Goal: Check status: Check status

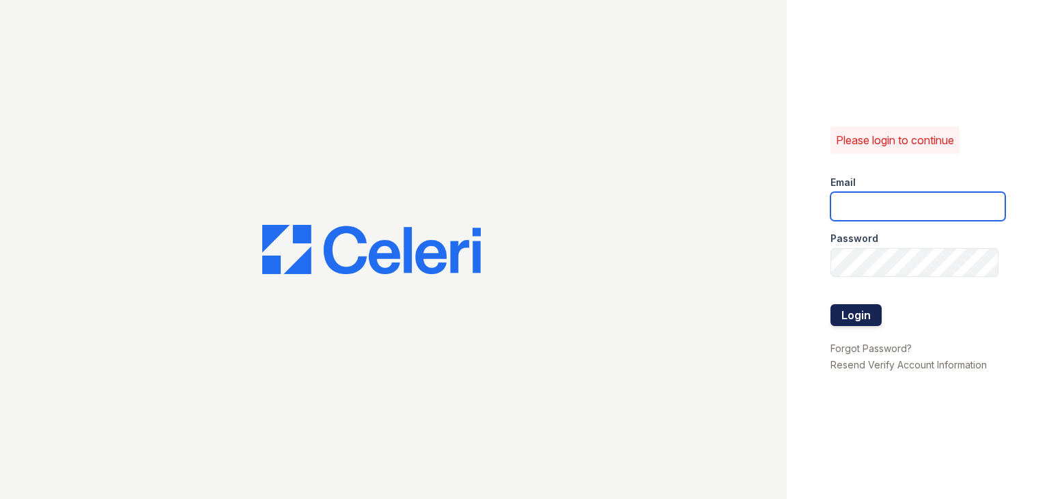
type input "ymp@mns.com"
click at [857, 318] on button "Login" at bounding box center [856, 315] width 51 height 22
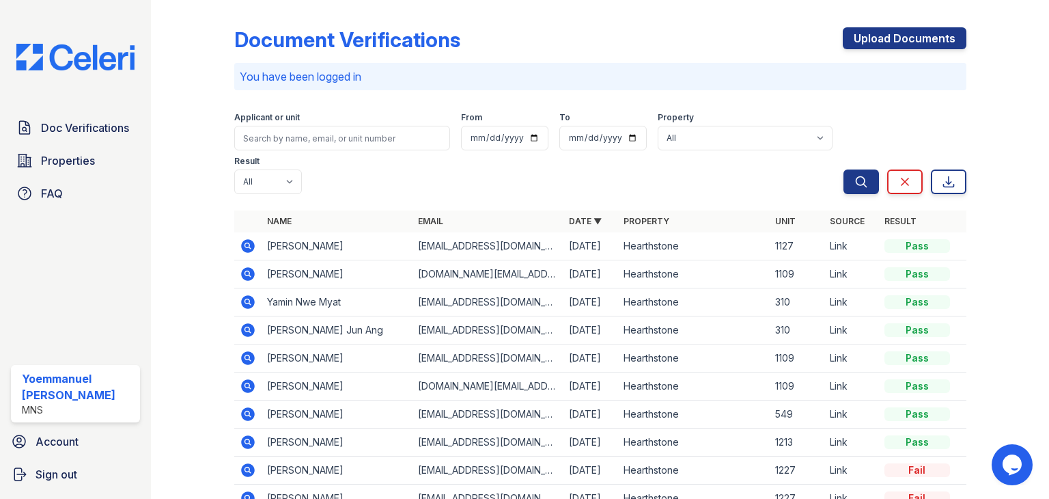
click at [245, 249] on icon at bounding box center [248, 246] width 14 height 14
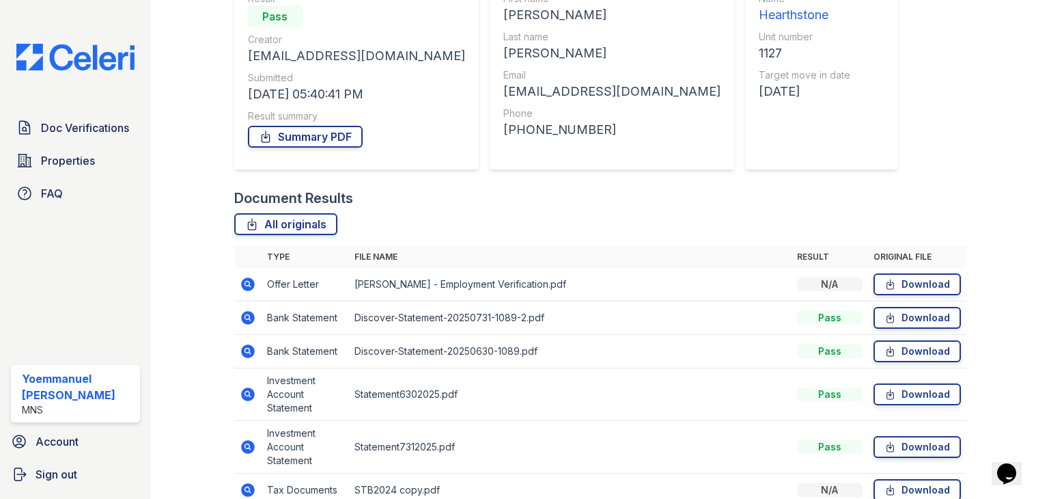
scroll to position [215, 0]
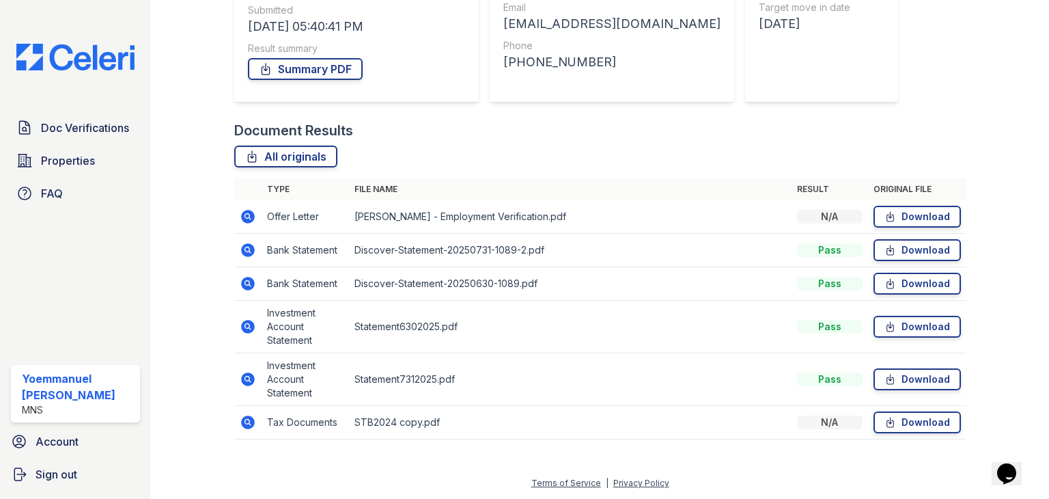
click at [245, 216] on icon at bounding box center [246, 215] width 3 height 3
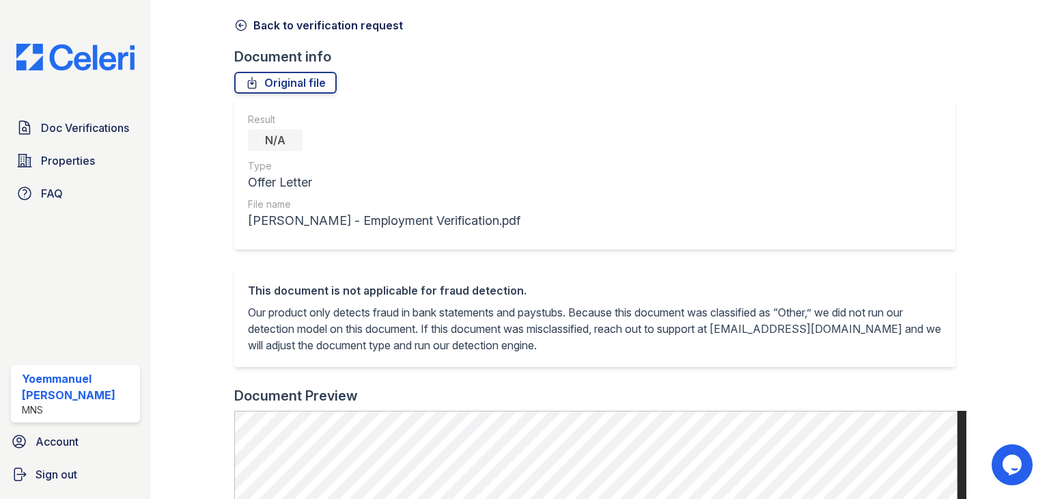
scroll to position [49, 0]
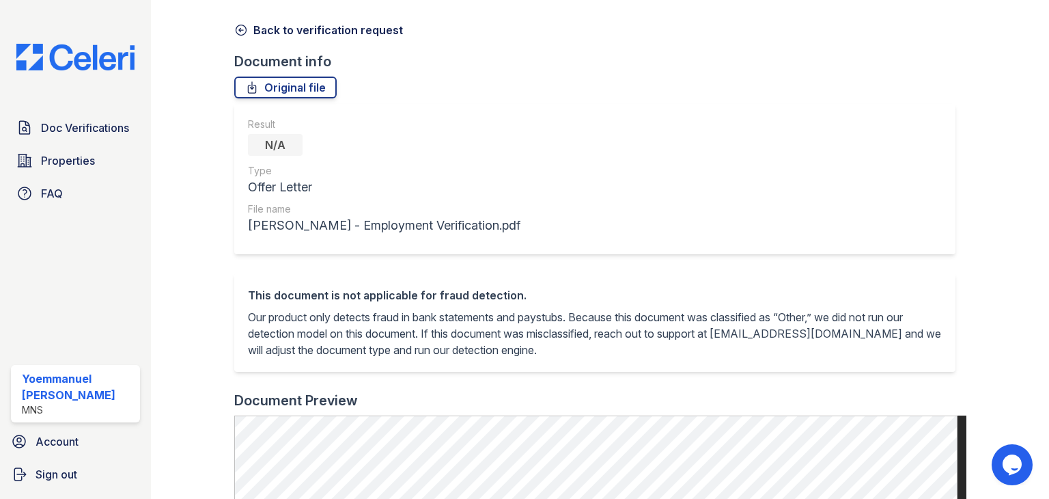
click at [245, 29] on icon at bounding box center [241, 30] width 10 height 10
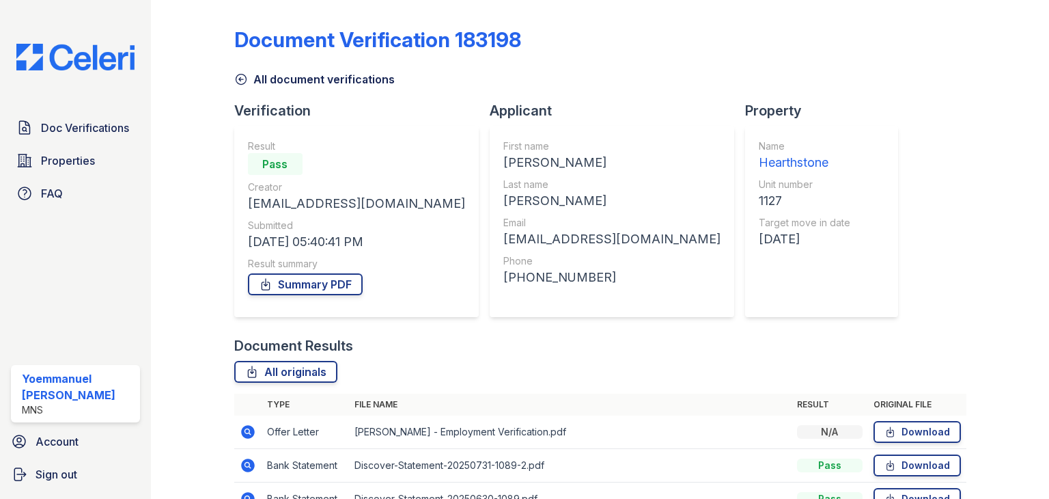
scroll to position [139, 0]
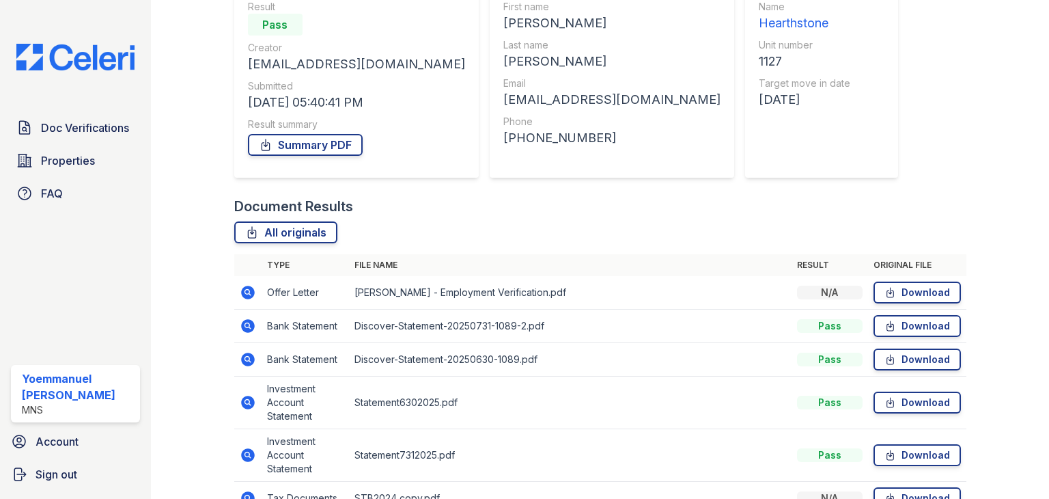
click at [251, 329] on icon at bounding box center [248, 326] width 14 height 14
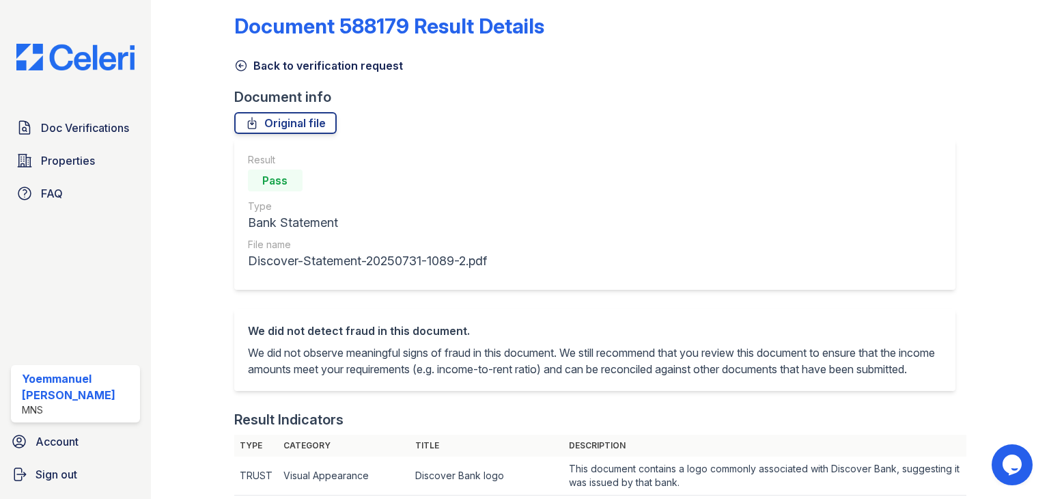
scroll to position [5, 0]
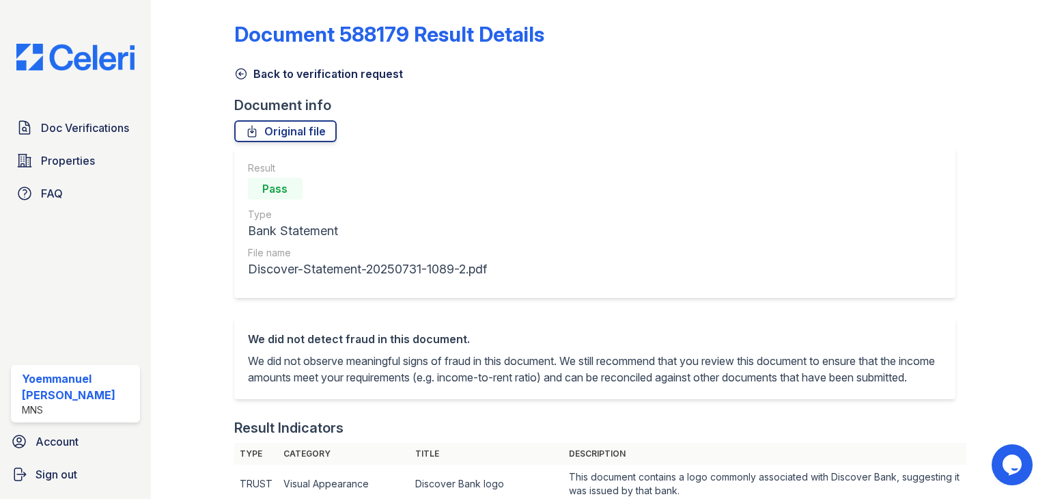
click at [236, 71] on icon at bounding box center [241, 74] width 14 height 14
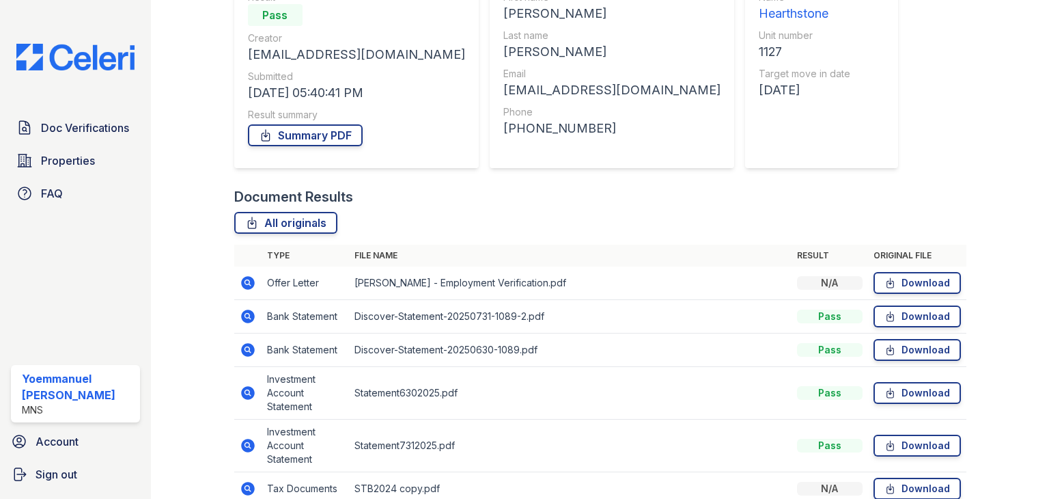
scroll to position [150, 0]
click at [247, 320] on icon at bounding box center [248, 316] width 14 height 14
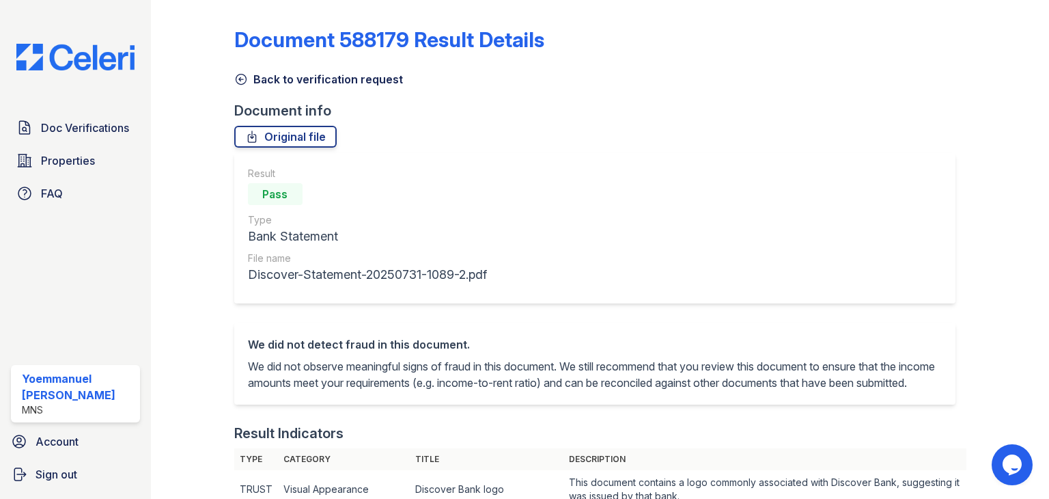
click at [240, 68] on div "Back to verification request" at bounding box center [600, 75] width 732 height 25
click at [248, 72] on link "Back to verification request" at bounding box center [318, 79] width 169 height 16
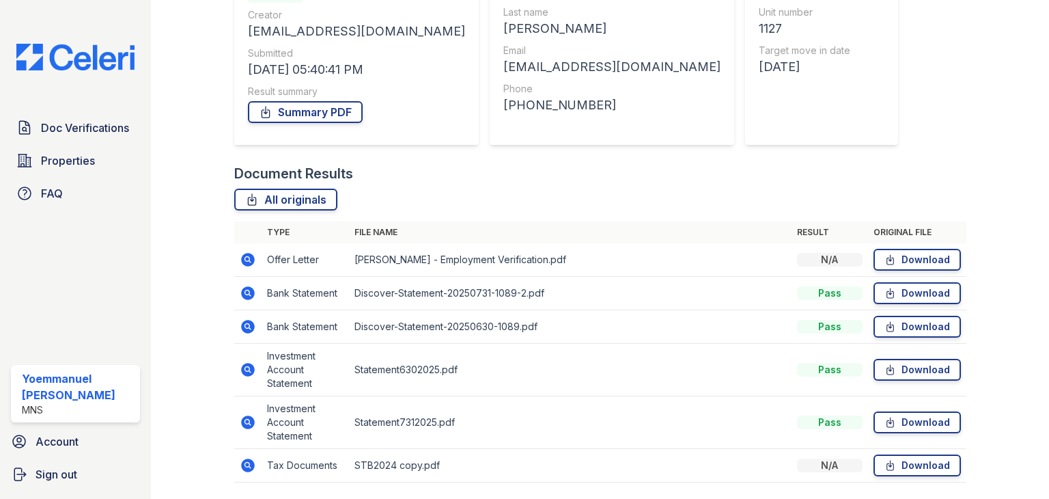
scroll to position [215, 0]
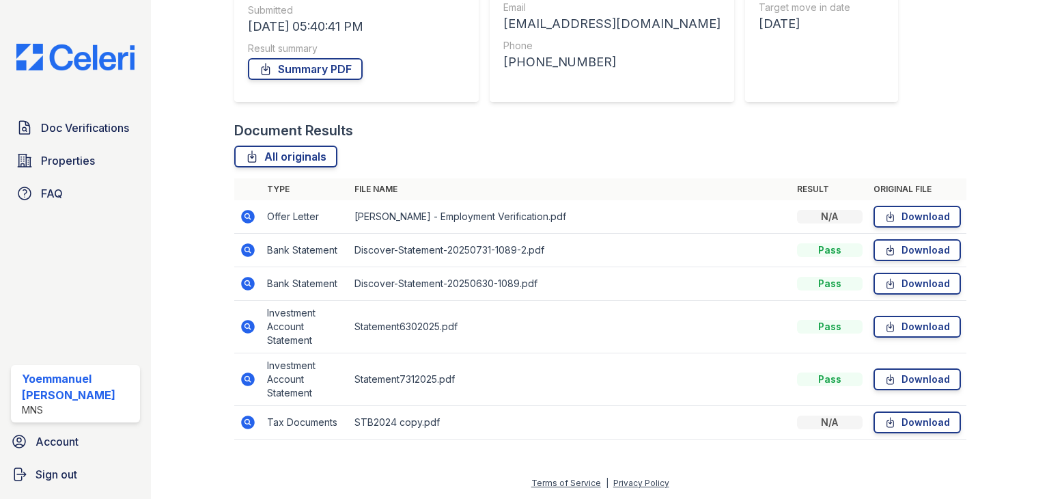
click at [245, 402] on td at bounding box center [247, 379] width 27 height 53
click at [247, 348] on td at bounding box center [247, 327] width 27 height 53
click at [249, 355] on td at bounding box center [247, 379] width 27 height 53
click at [245, 402] on td at bounding box center [247, 379] width 27 height 53
click at [246, 329] on icon at bounding box center [248, 327] width 14 height 14
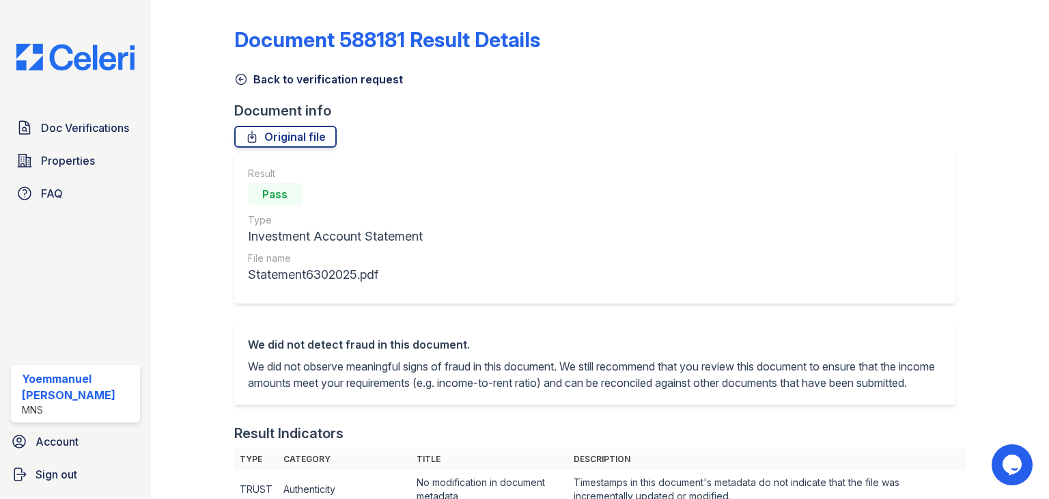
click at [252, 28] on link "Document 588181 Result Details" at bounding box center [387, 39] width 306 height 25
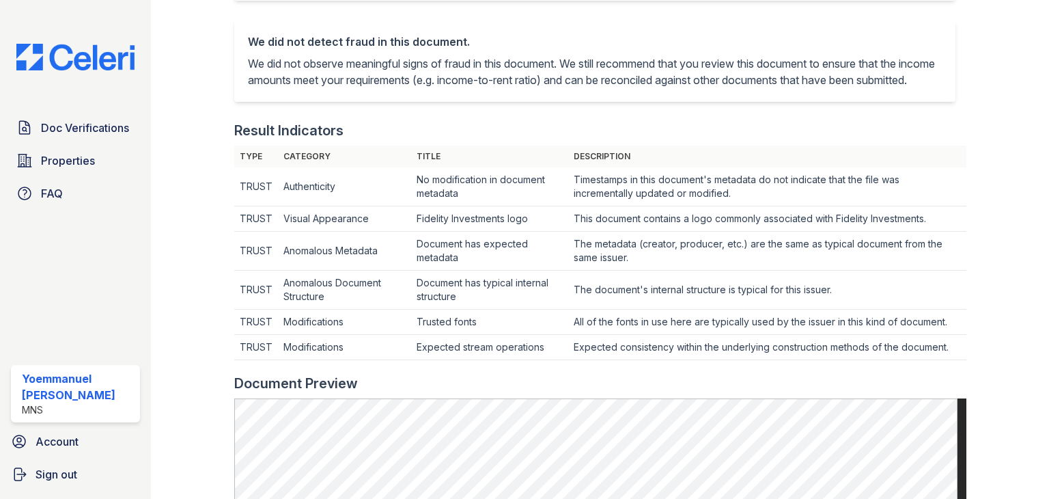
scroll to position [287, 0]
